Goal: Task Accomplishment & Management: Use online tool/utility

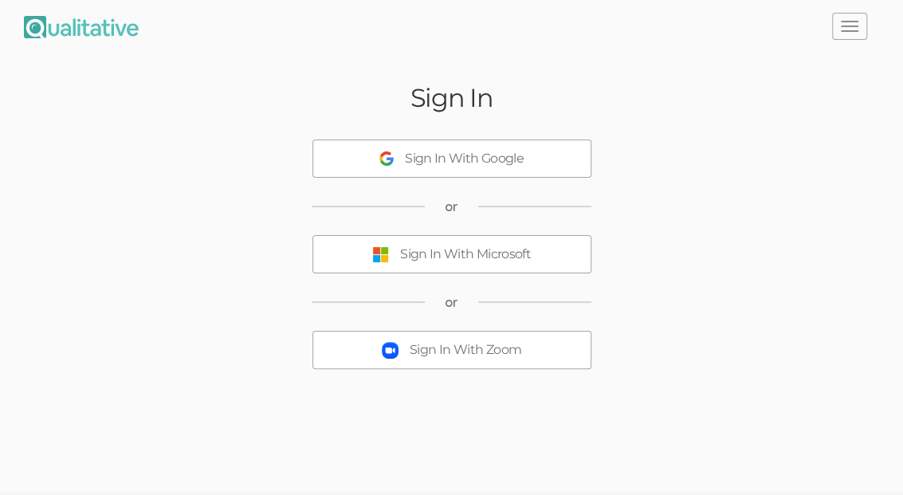
click at [468, 351] on div "Sign In With Zoom" at bounding box center [465, 350] width 112 height 18
click at [441, 352] on div "Sign In With Zoom" at bounding box center [465, 350] width 112 height 18
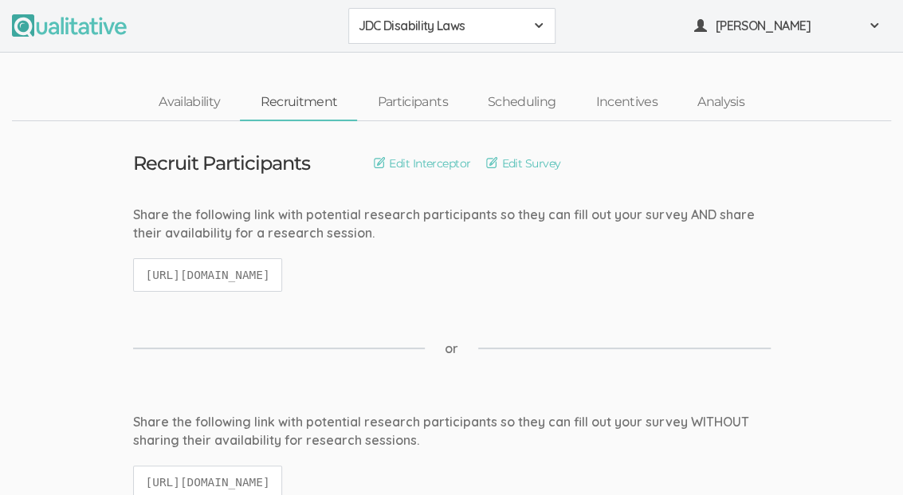
click at [449, 345] on span "or" at bounding box center [452, 348] width 14 height 18
click at [283, 272] on code "[URL][DOMAIN_NAME]" at bounding box center [208, 275] width 150 height 34
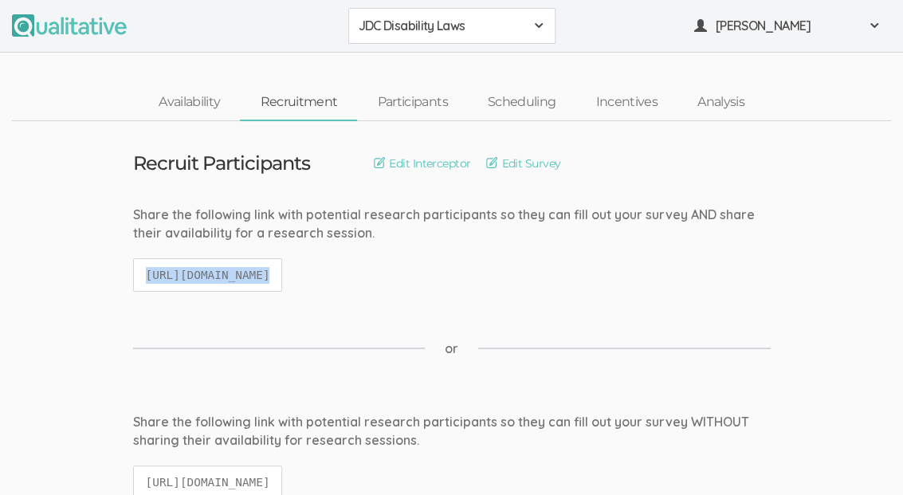
copy ui-view "[URL][DOMAIN_NAME]"
